Goal: Task Accomplishment & Management: Manage account settings

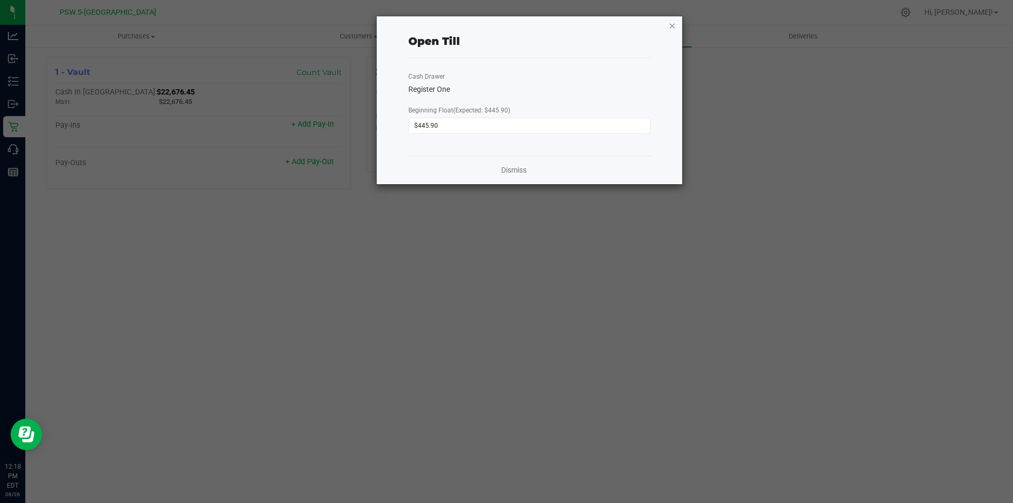
click at [672, 27] on icon "button" at bounding box center [672, 25] width 7 height 13
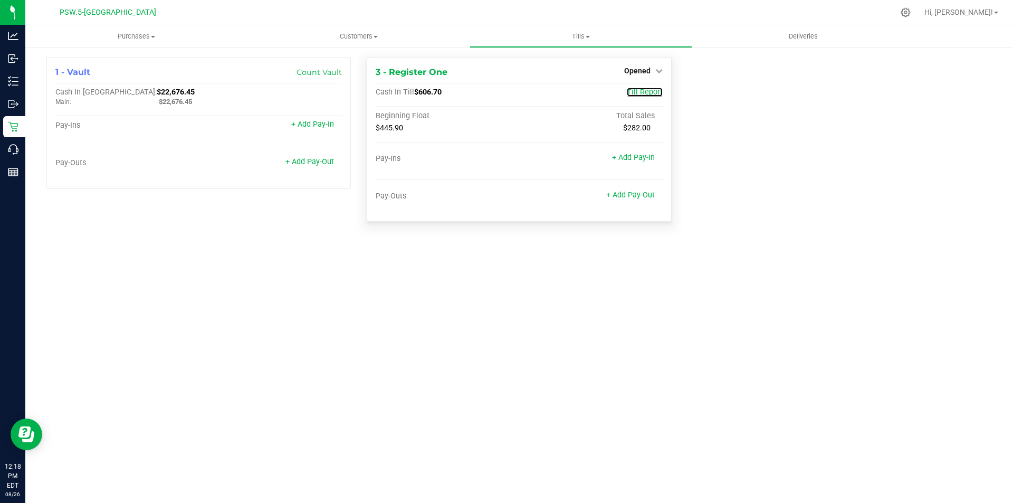
drag, startPoint x: 643, startPoint y: 92, endPoint x: 626, endPoint y: 95, distance: 16.6
click at [643, 92] on span "Till Report" at bounding box center [645, 92] width 36 height 9
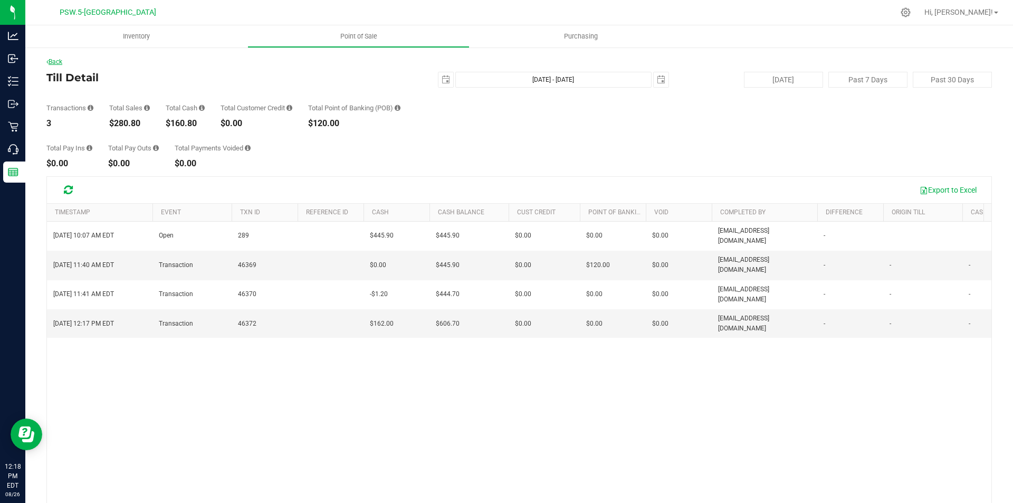
click at [53, 62] on link "Back" at bounding box center [54, 61] width 16 height 7
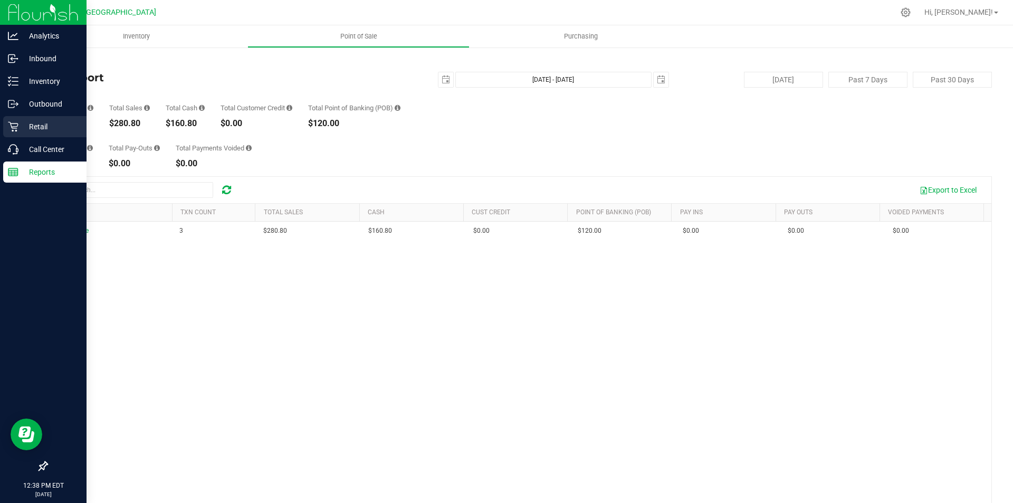
drag, startPoint x: 37, startPoint y: 125, endPoint x: 22, endPoint y: 130, distance: 16.7
click at [37, 125] on p "Retail" at bounding box center [49, 126] width 63 height 13
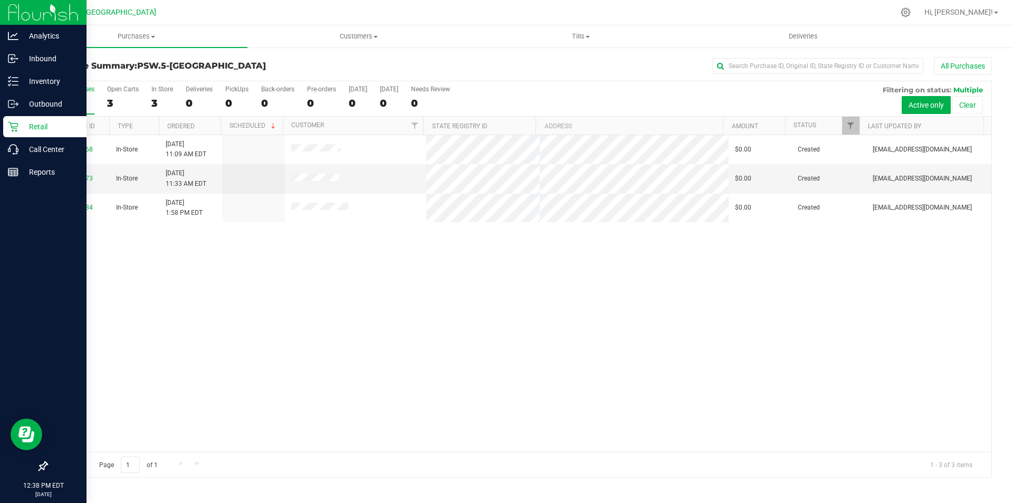
drag, startPoint x: 39, startPoint y: 126, endPoint x: 36, endPoint y: 131, distance: 5.4
click at [39, 127] on p "Retail" at bounding box center [49, 126] width 63 height 13
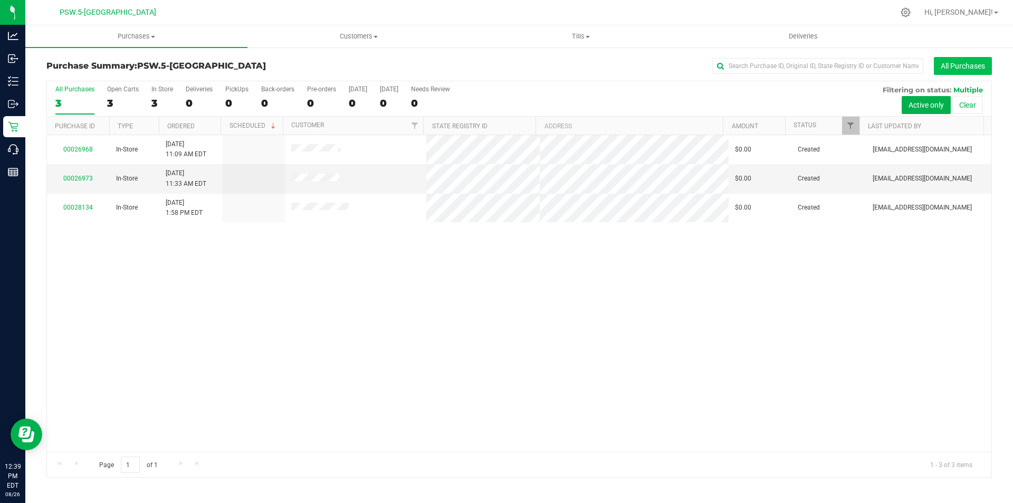
click at [972, 61] on button "All Purchases" at bounding box center [963, 66] width 58 height 18
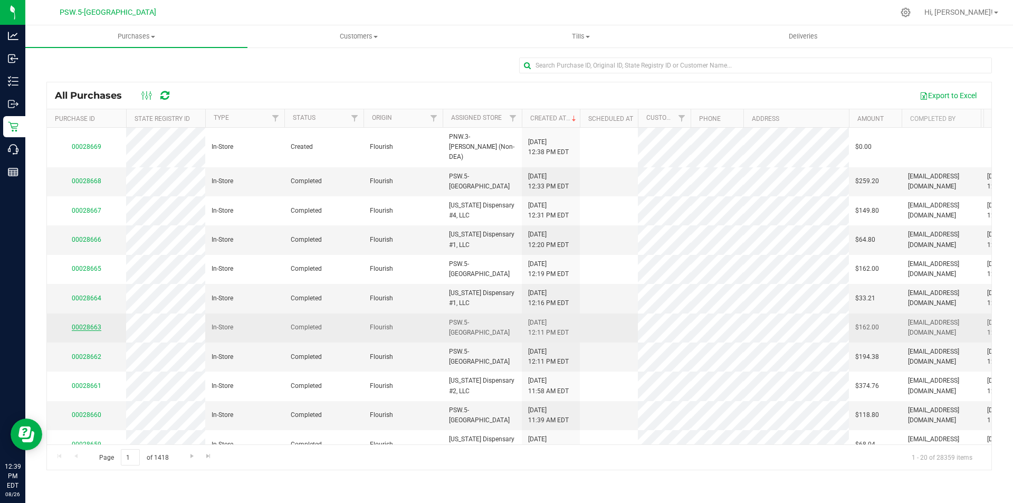
click at [83, 323] on link "00028663" at bounding box center [87, 326] width 30 height 7
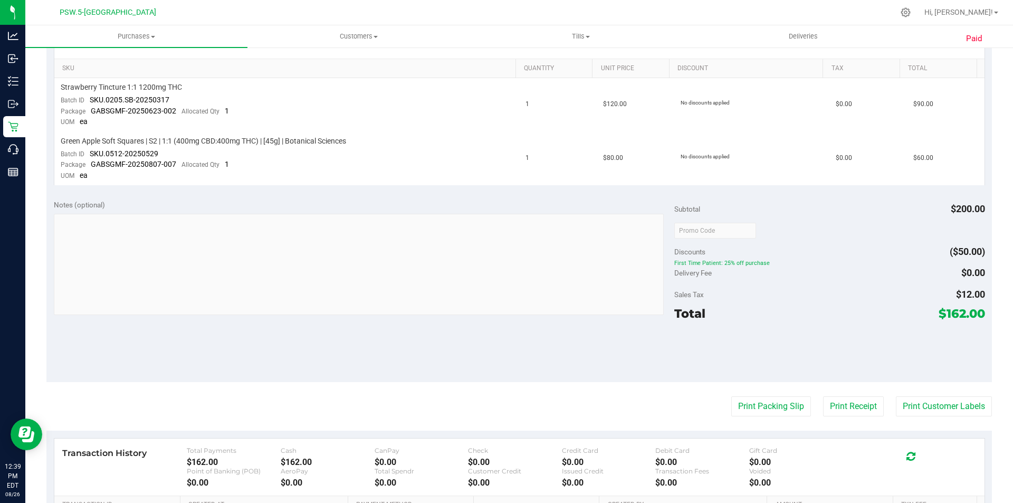
scroll to position [412, 0]
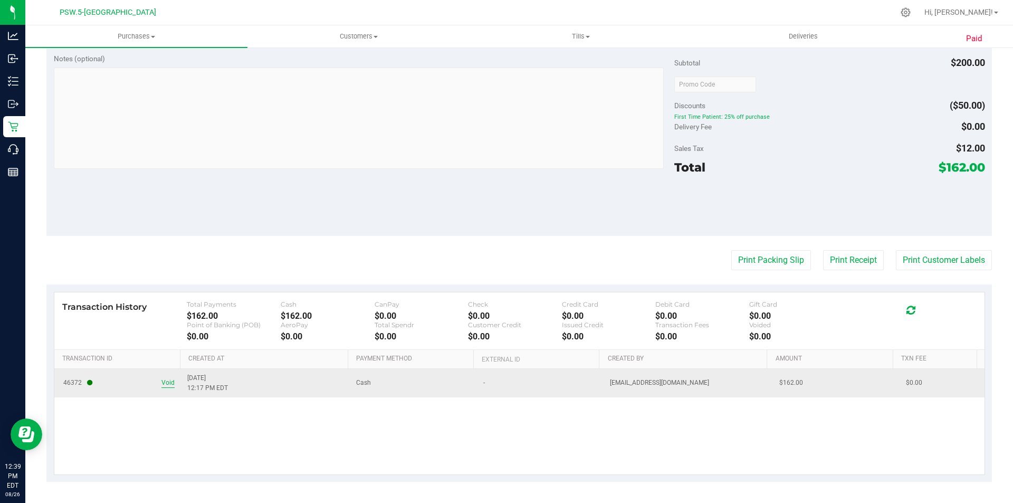
click at [164, 383] on span "Void" at bounding box center [167, 383] width 13 height 10
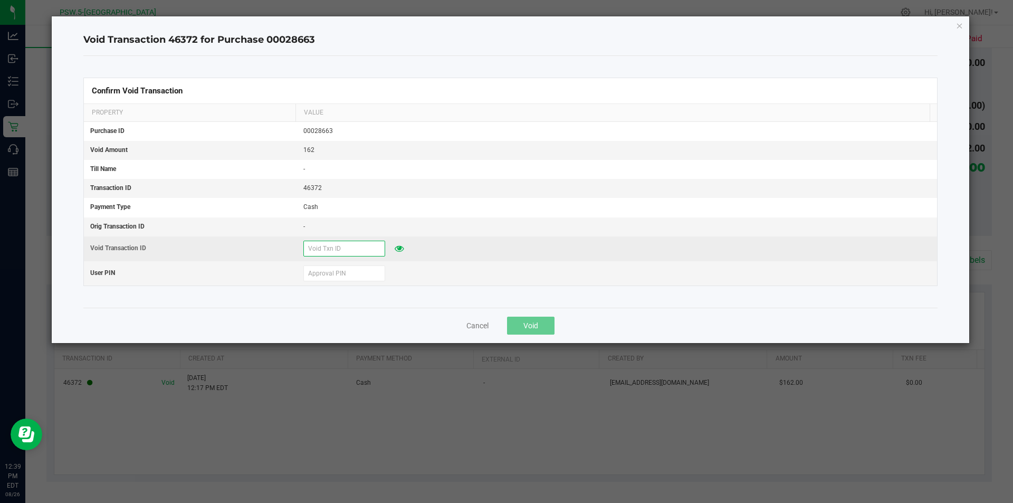
click at [332, 250] on input "text" at bounding box center [344, 249] width 82 height 16
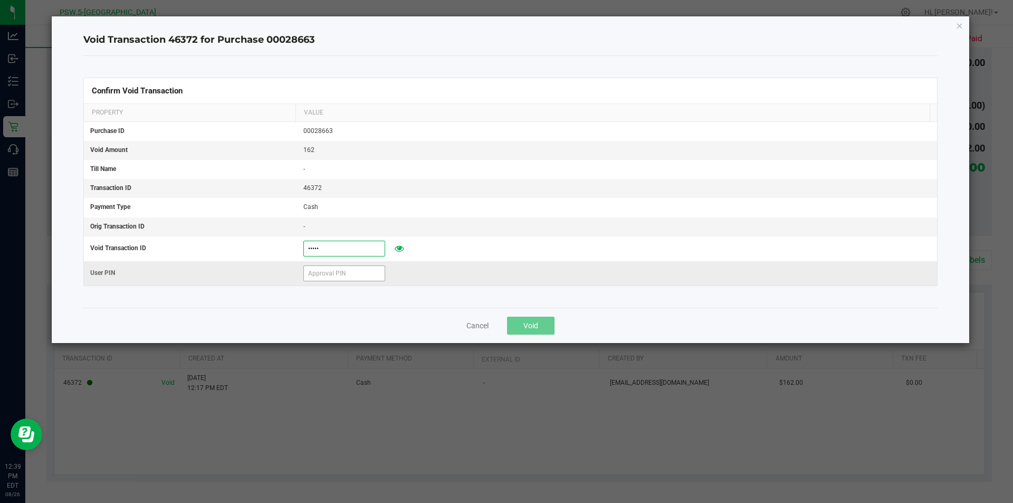
type input "28663"
click at [313, 271] on input "text" at bounding box center [344, 273] width 82 height 16
type input "327617"
click at [533, 327] on span "Void" at bounding box center [530, 325] width 15 height 8
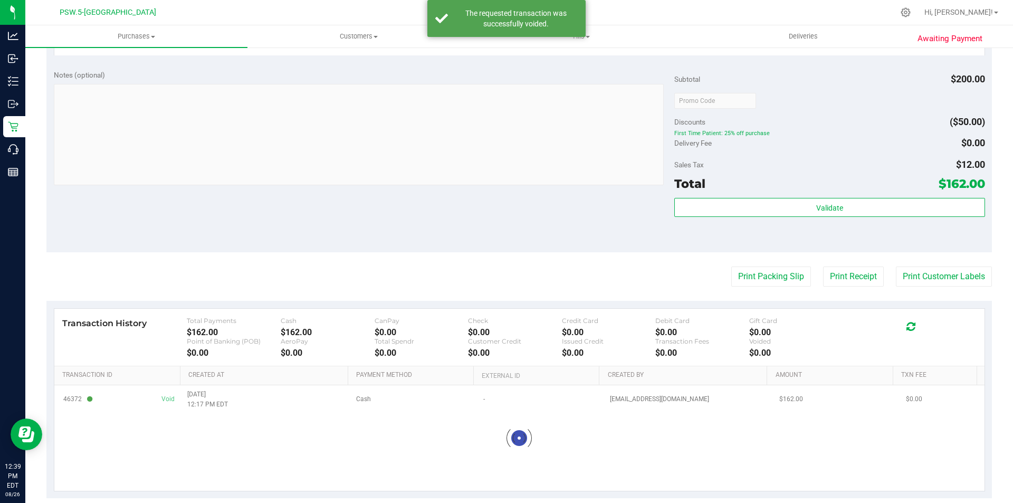
scroll to position [382, 0]
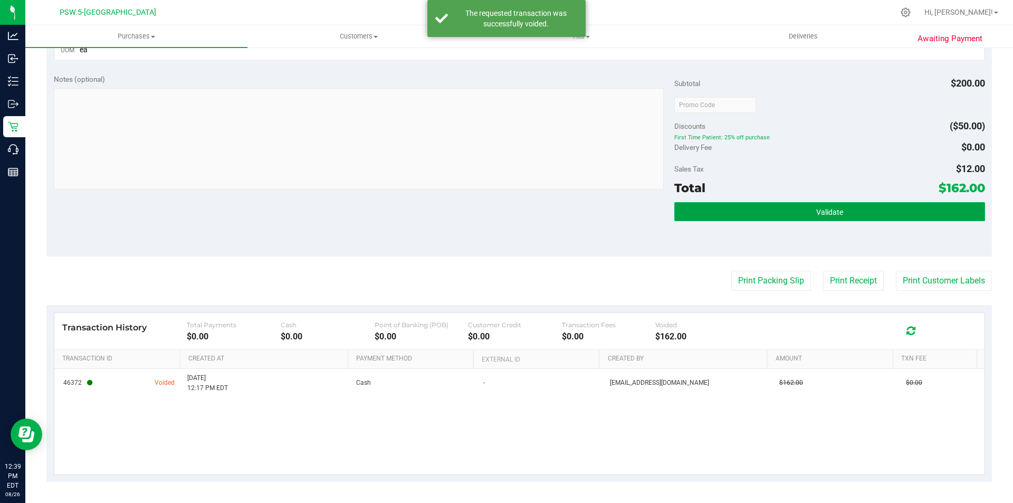
click at [831, 216] on span "Validate" at bounding box center [829, 212] width 27 height 8
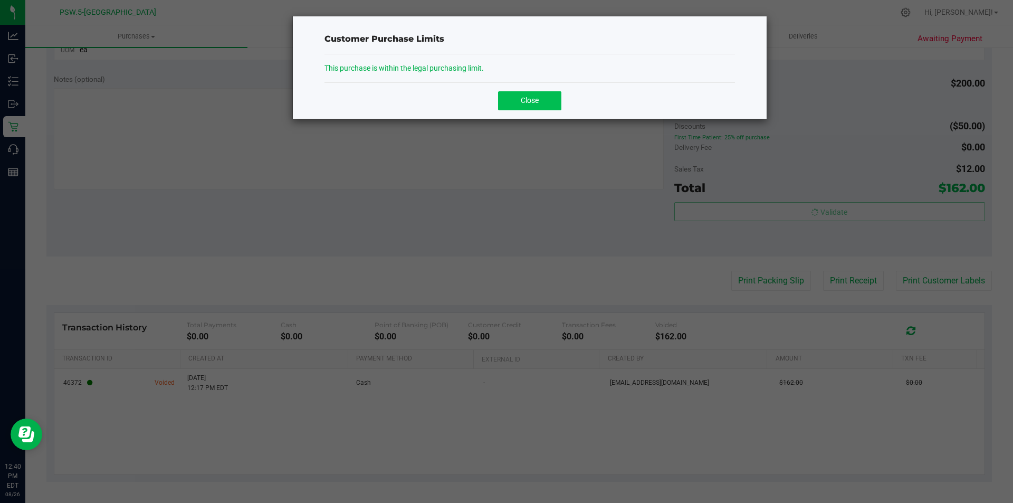
click at [540, 98] on button "Close" at bounding box center [529, 100] width 63 height 19
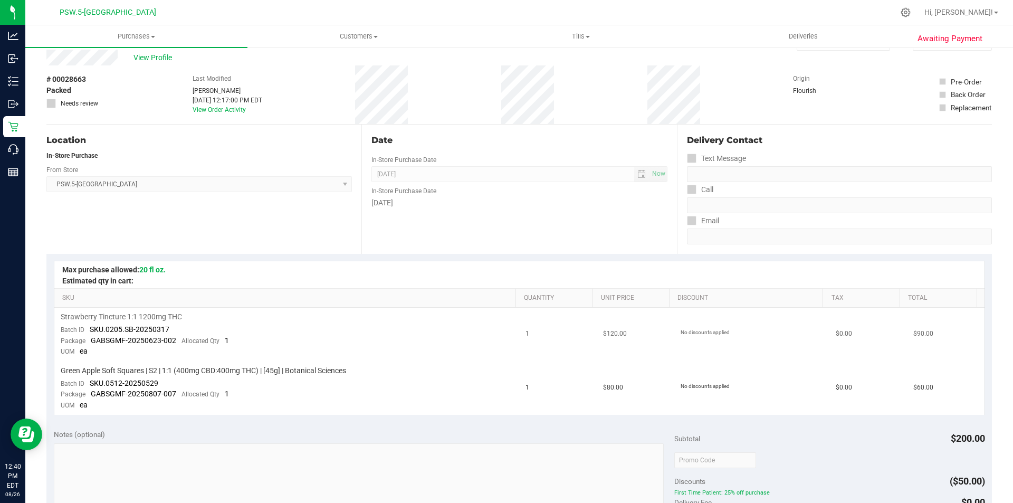
scroll to position [0, 0]
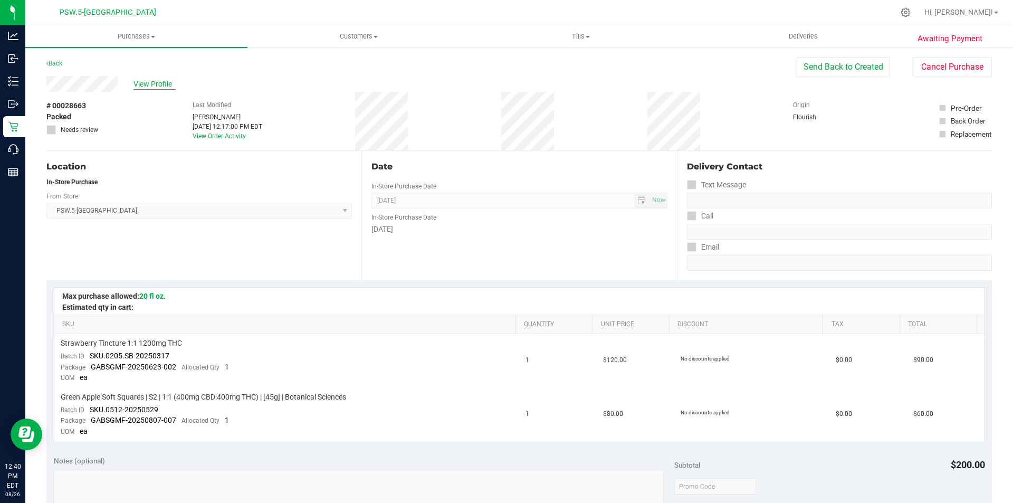
click at [166, 83] on span "View Profile" at bounding box center [155, 84] width 42 height 11
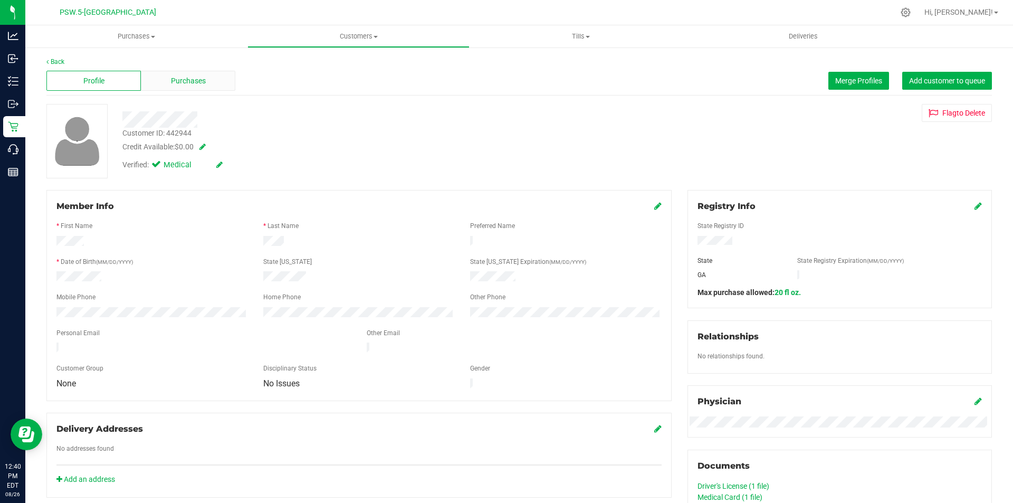
click at [199, 80] on span "Purchases" at bounding box center [188, 80] width 35 height 11
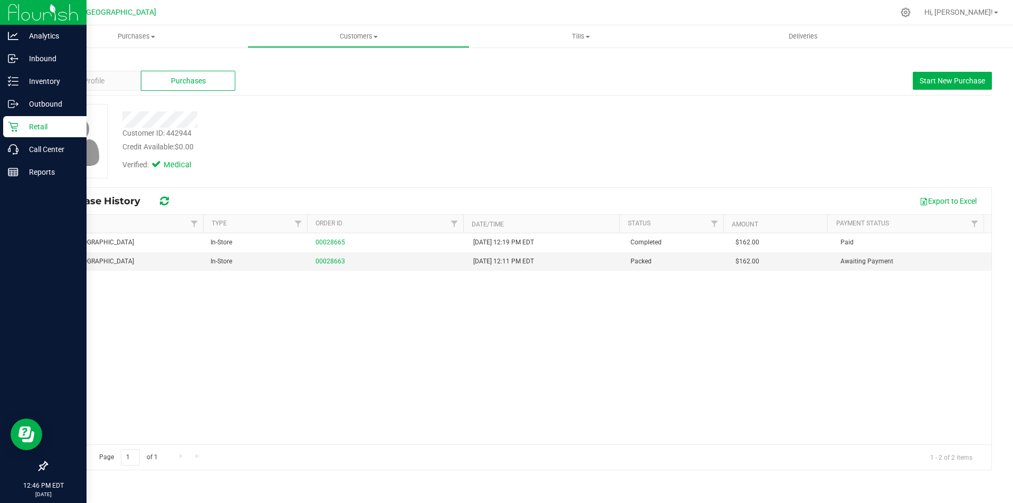
click at [41, 126] on p "Retail" at bounding box center [49, 126] width 63 height 13
